Goal: Find specific page/section: Find specific page/section

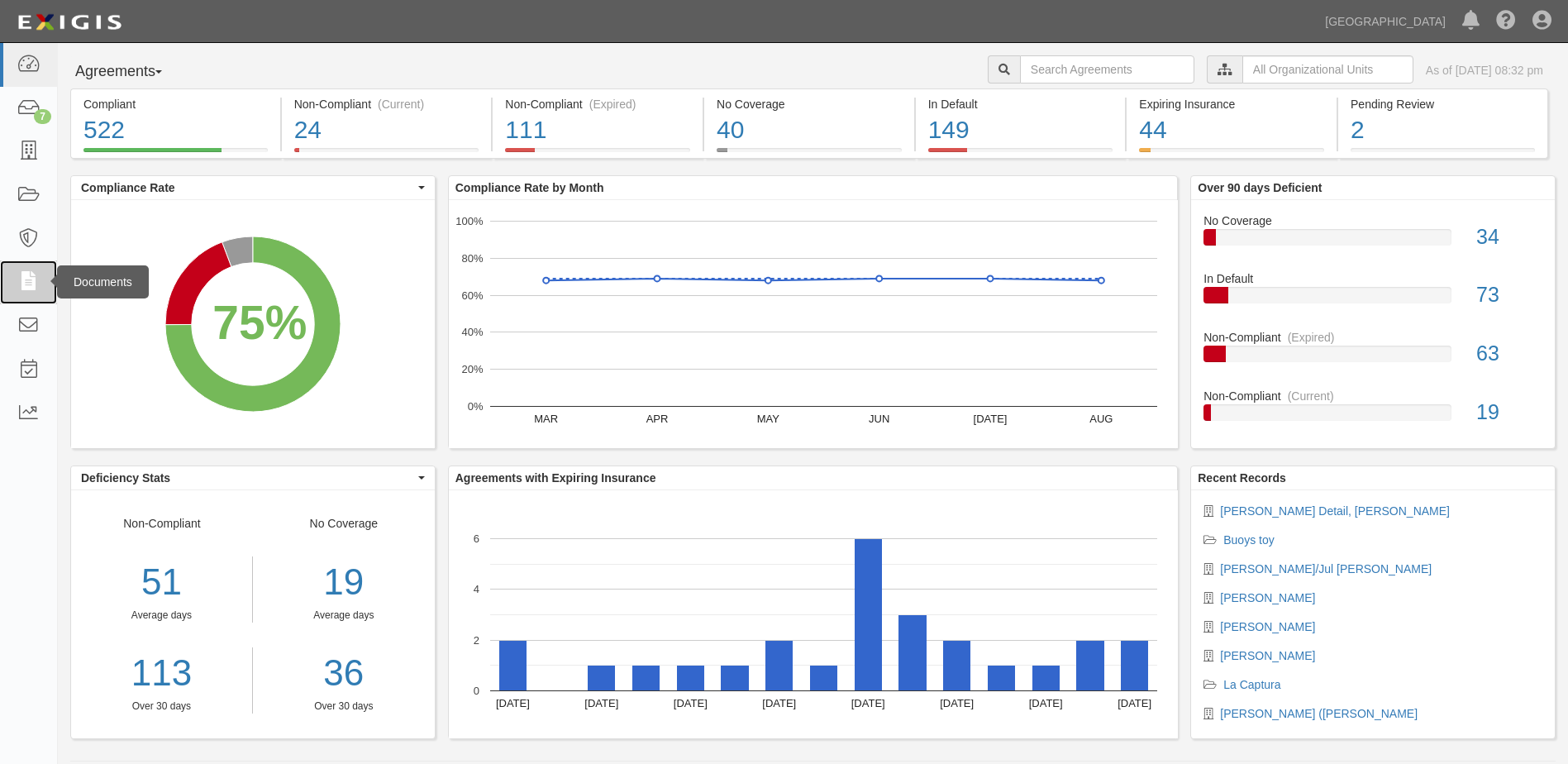
click at [26, 277] on icon at bounding box center [28, 282] width 23 height 19
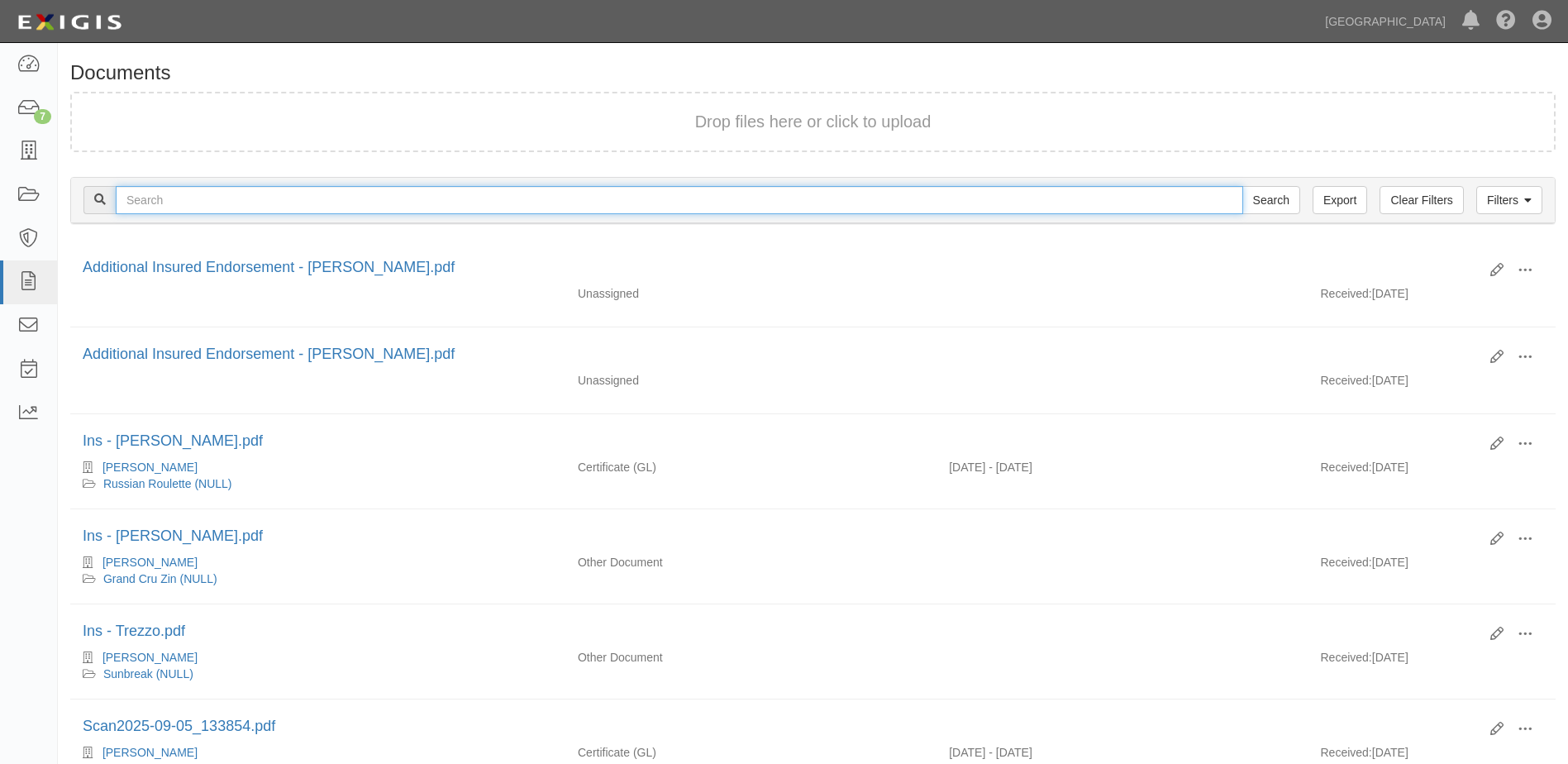
click at [132, 199] on input "text" at bounding box center [680, 200] width 1127 height 28
type input "[PERSON_NAME]"
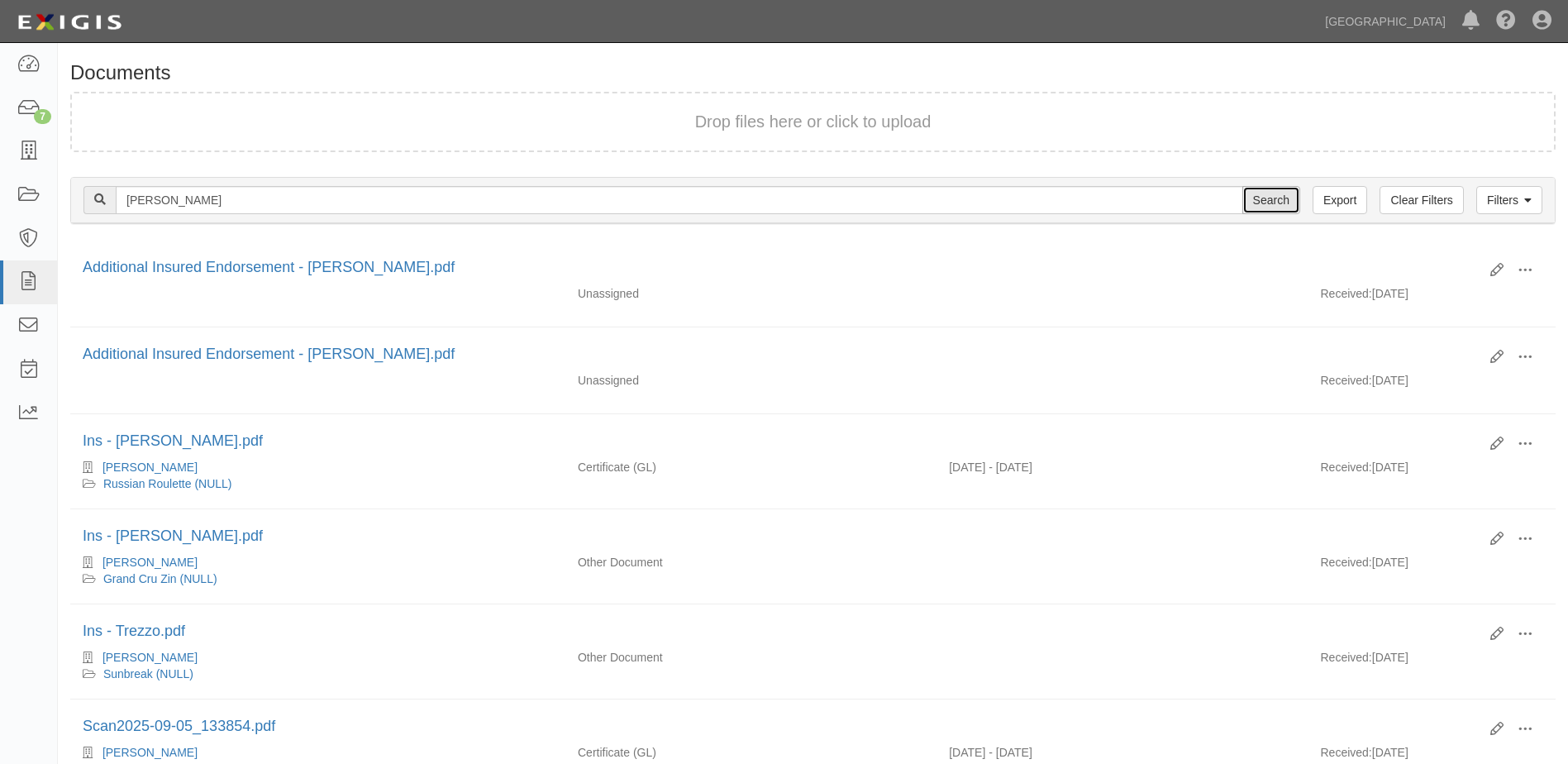
click at [1264, 201] on input "Search" at bounding box center [1271, 200] width 58 height 28
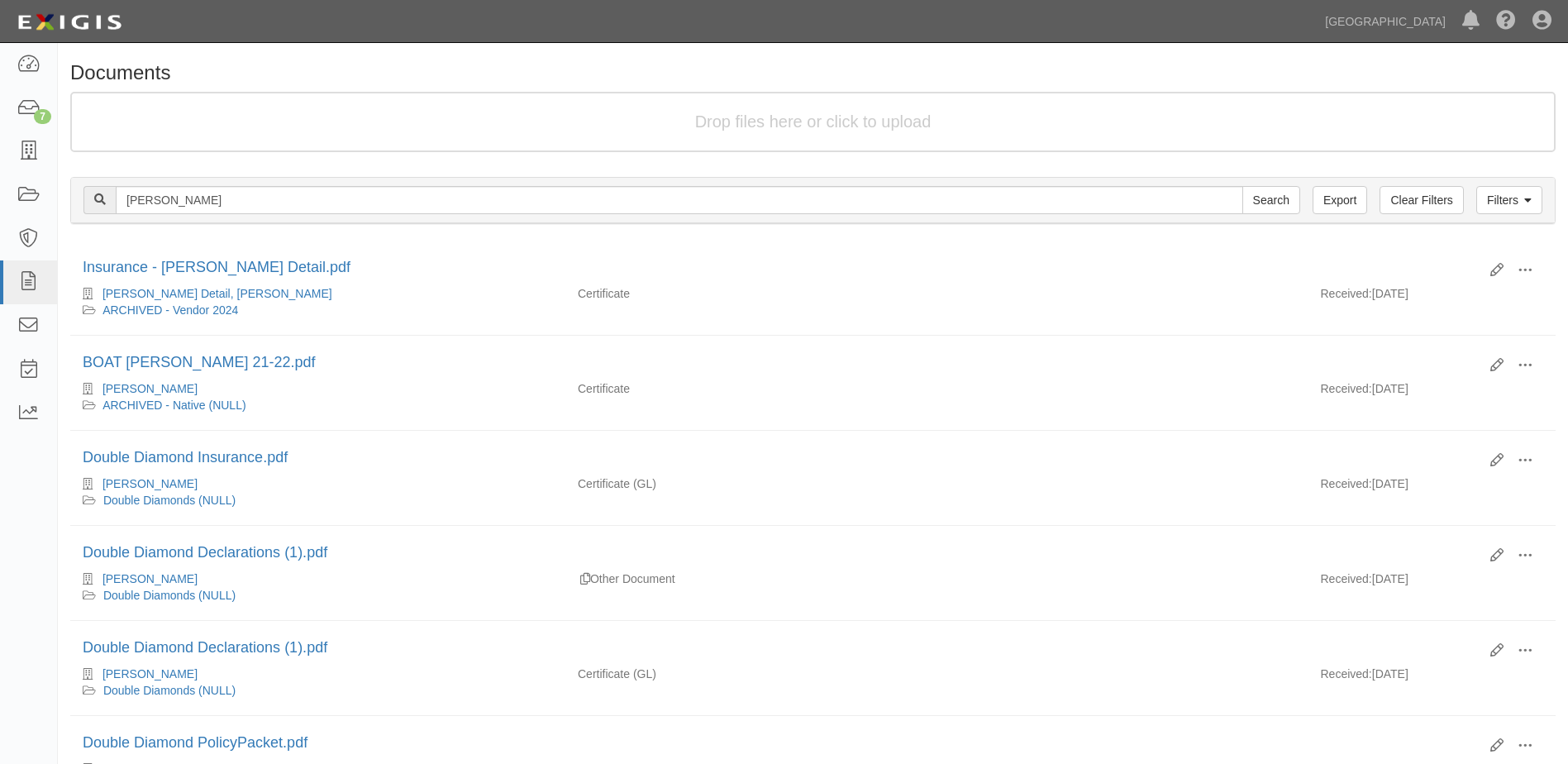
click at [818, 109] on form "Drop files here or click to upload" at bounding box center [813, 122] width 1486 height 60
